Goal: Information Seeking & Learning: Learn about a topic

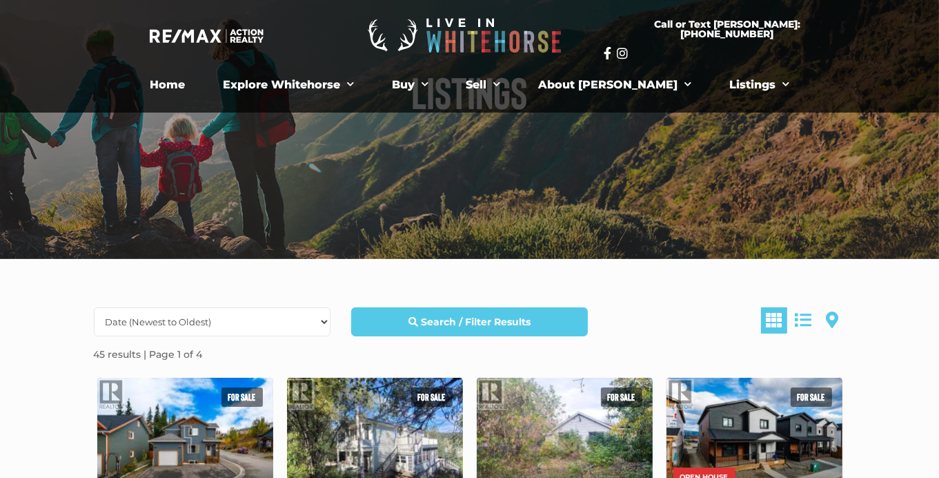
scroll to position [120, 0]
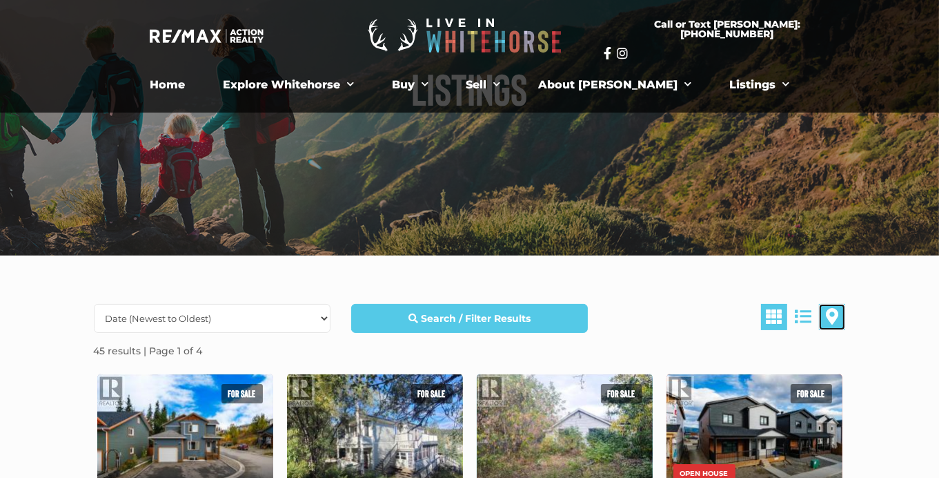
click at [832, 314] on span at bounding box center [832, 316] width 12 height 17
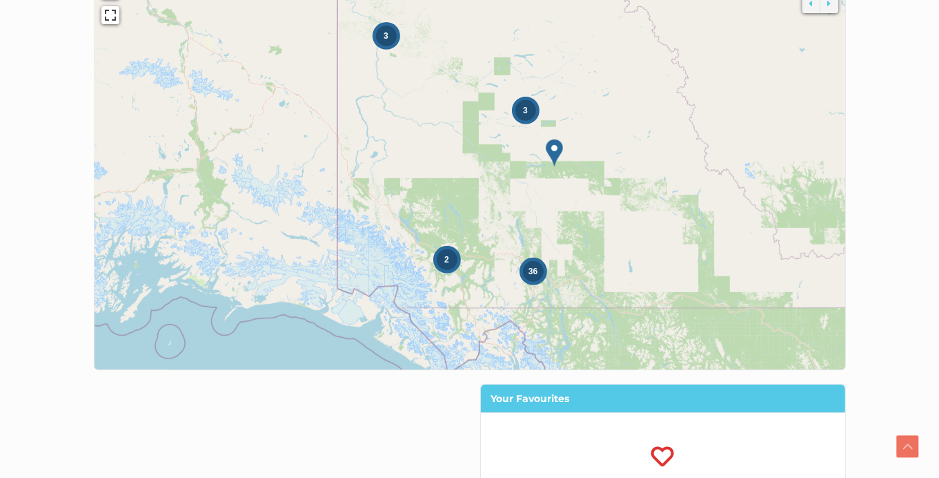
scroll to position [565, 0]
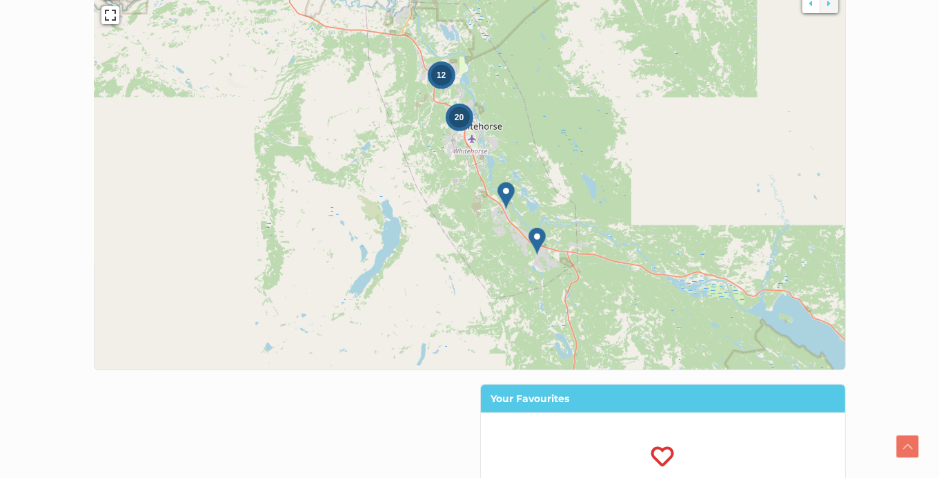
drag, startPoint x: 663, startPoint y: 116, endPoint x: 433, endPoint y: 193, distance: 242.5
click at [433, 193] on icon at bounding box center [249, 234] width 1093 height 601
click at [505, 195] on img at bounding box center [504, 196] width 17 height 28
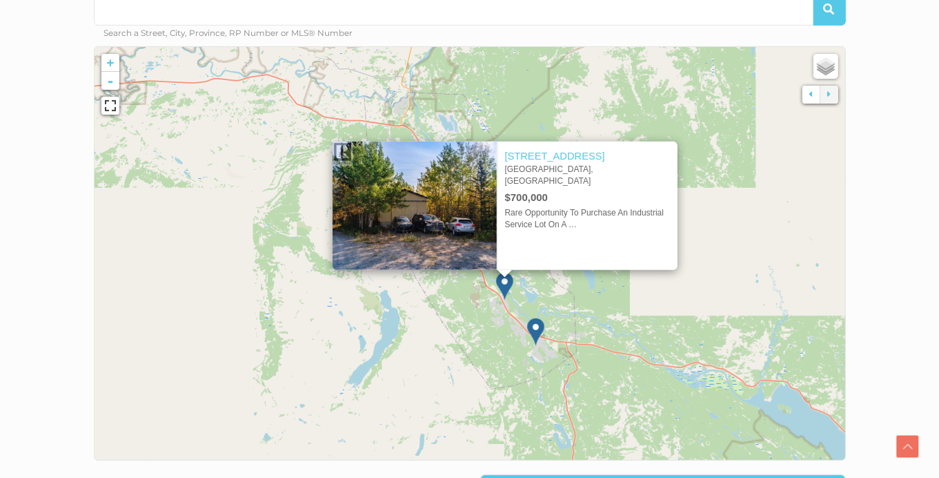
scroll to position [480, 0]
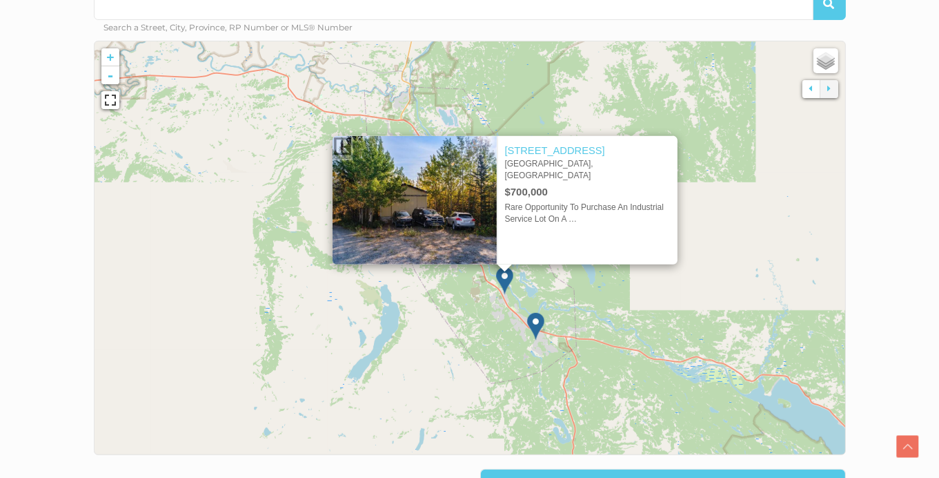
click at [529, 321] on img at bounding box center [535, 326] width 17 height 28
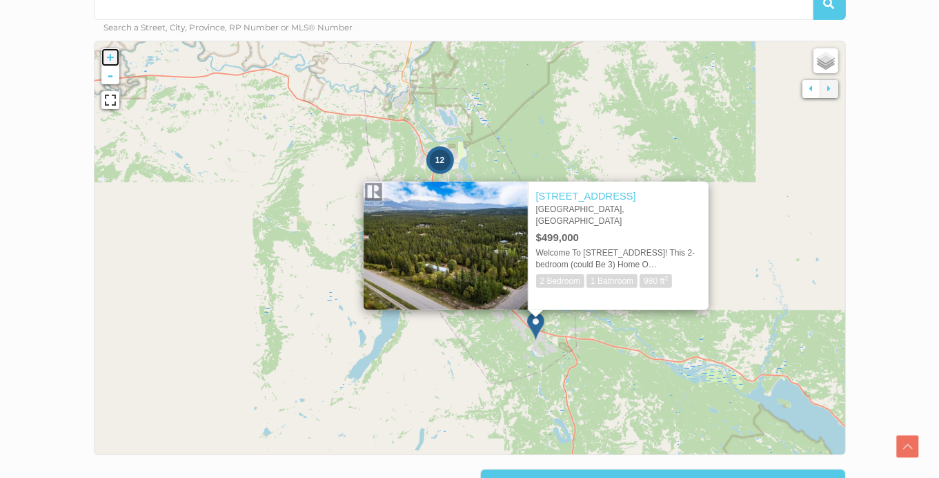
click at [115, 57] on link "+" at bounding box center [110, 57] width 18 height 18
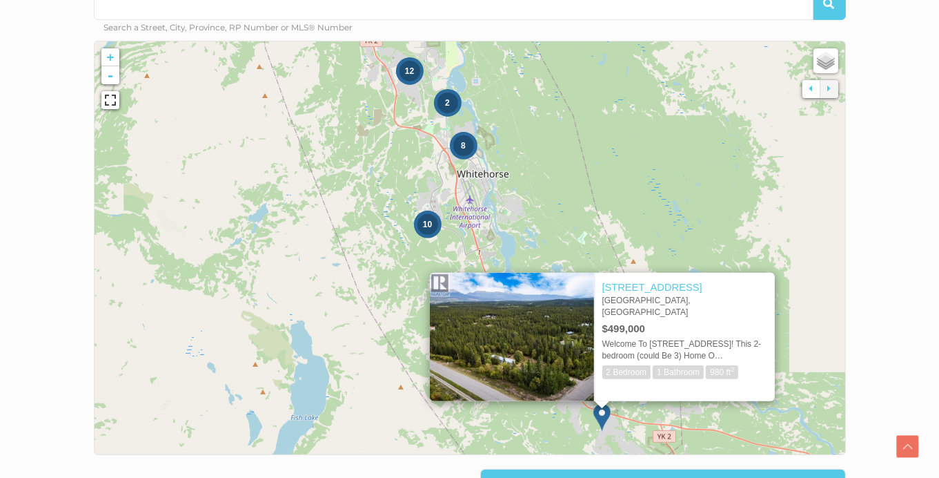
click at [450, 99] on div "2" at bounding box center [448, 102] width 21 height 21
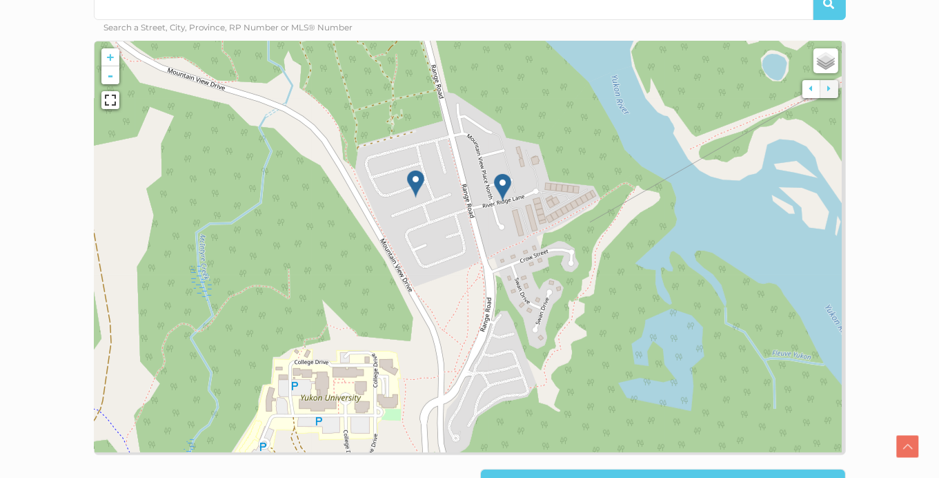
drag, startPoint x: 605, startPoint y: 300, endPoint x: 592, endPoint y: 237, distance: 63.5
click at [592, 237] on icon at bounding box center [460, 199] width 1093 height 601
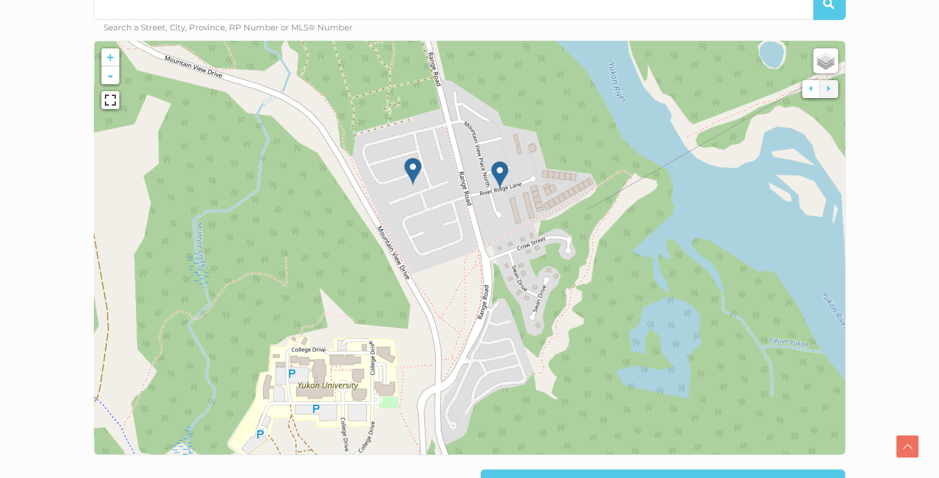
click at [498, 169] on img at bounding box center [499, 175] width 17 height 28
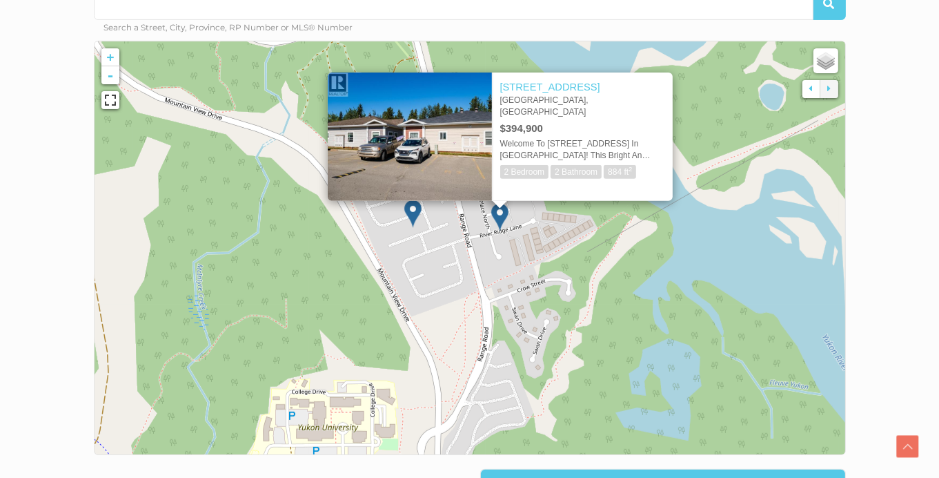
click at [410, 207] on div "× [STREET_ADDRESS] $394,900 Welcome To [STREET_ADDRESS] In Takhini! This Bright…" at bounding box center [500, 130] width 400 height 170
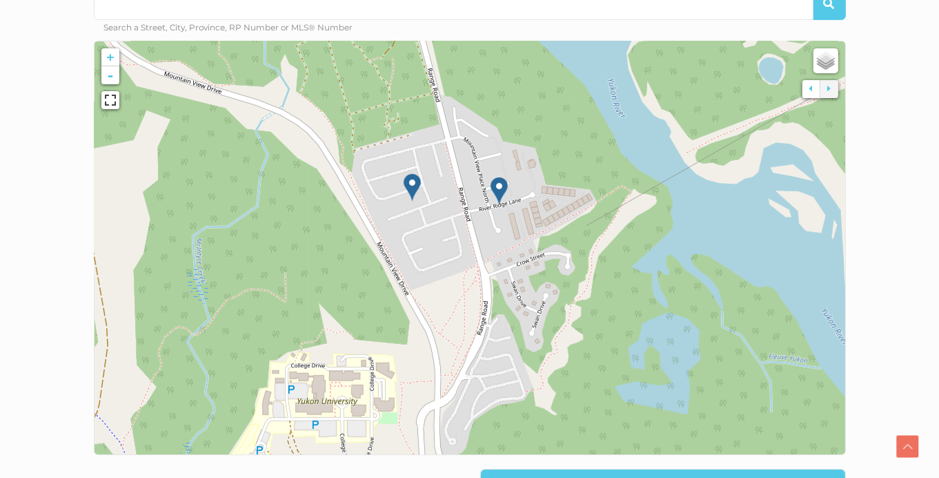
drag, startPoint x: 460, startPoint y: 262, endPoint x: 458, endPoint y: 206, distance: 55.3
click at [458, 206] on icon at bounding box center [469, 221] width 1093 height 601
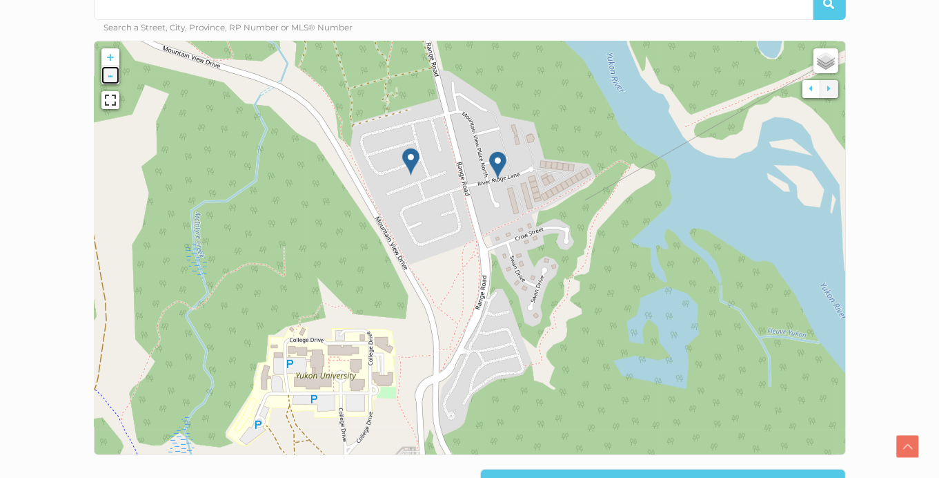
click at [112, 79] on link "-" at bounding box center [110, 75] width 18 height 18
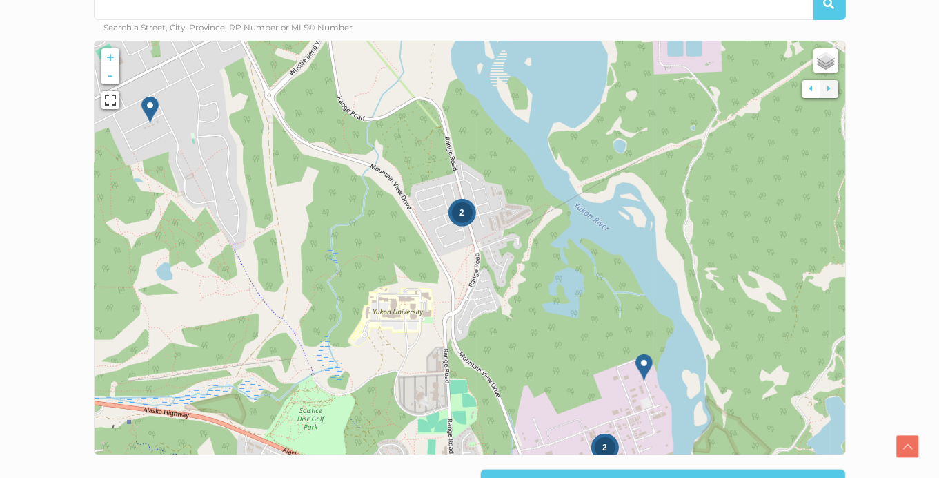
click at [146, 110] on img at bounding box center [150, 110] width 17 height 28
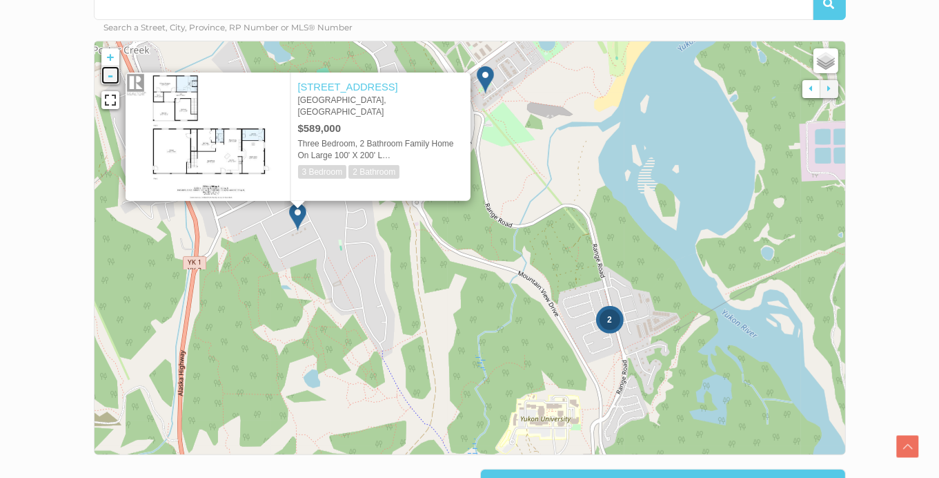
click at [109, 73] on link "-" at bounding box center [110, 75] width 18 height 18
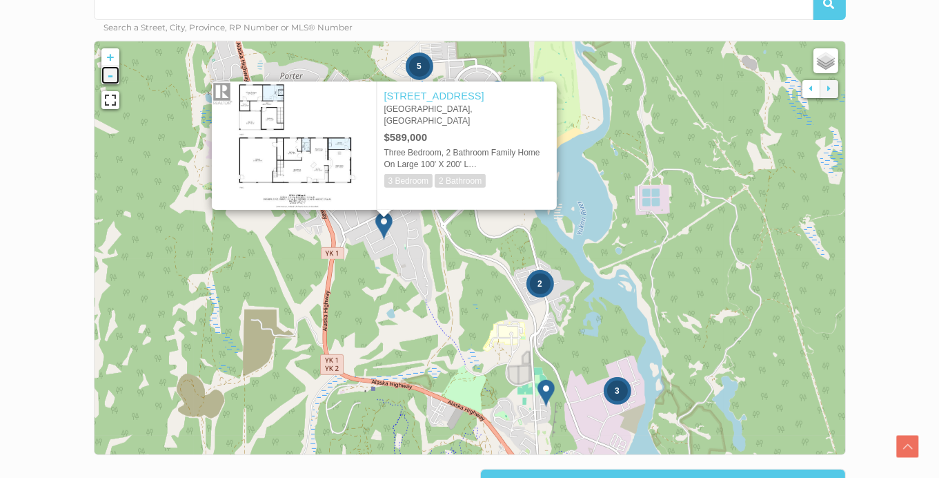
click at [109, 73] on link "-" at bounding box center [110, 75] width 18 height 18
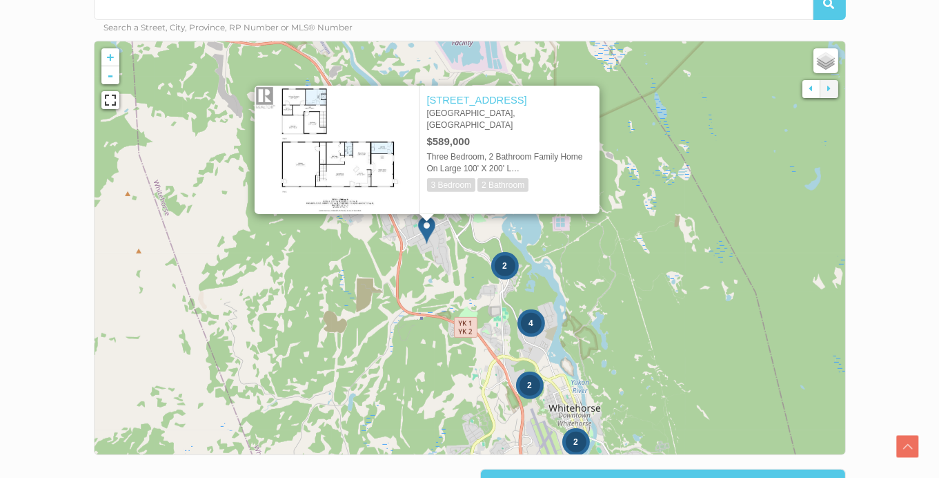
click at [576, 440] on span "2" at bounding box center [576, 442] width 5 height 10
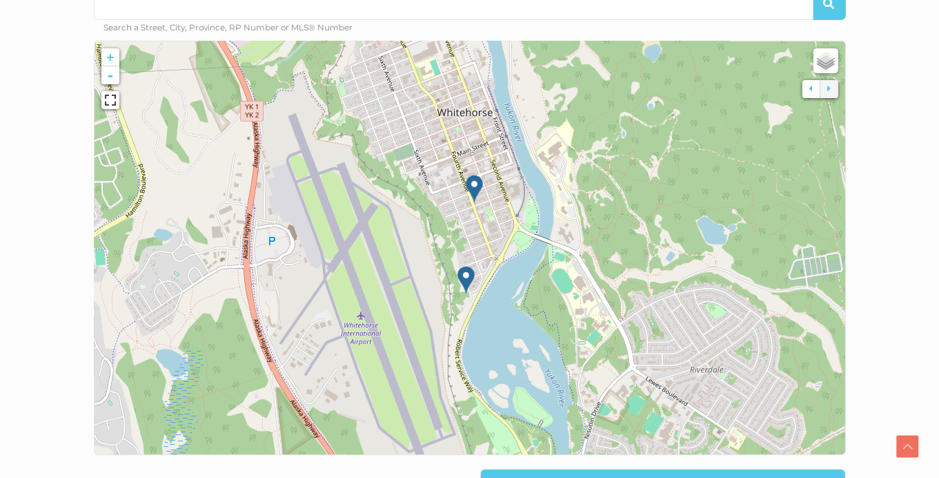
click at [462, 278] on img at bounding box center [466, 280] width 17 height 28
click at [467, 273] on img at bounding box center [466, 280] width 17 height 28
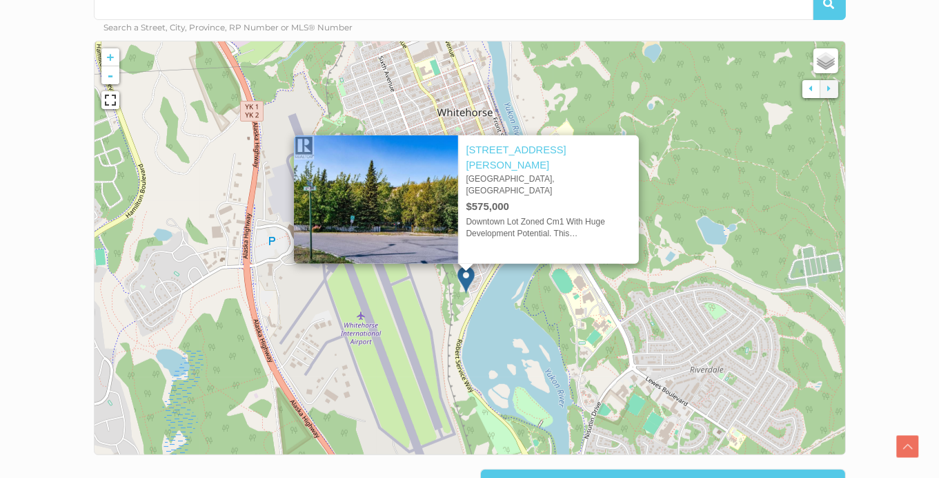
click at [699, 86] on icon at bounding box center [470, 248] width 1093 height 601
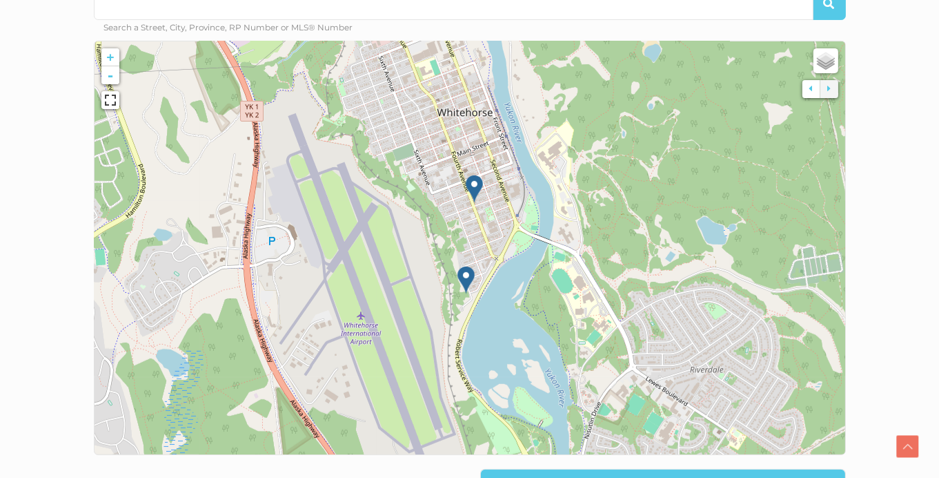
click at [474, 192] on img at bounding box center [474, 189] width 17 height 28
click at [472, 180] on img at bounding box center [474, 189] width 17 height 28
